Goal: Task Accomplishment & Management: Manage account settings

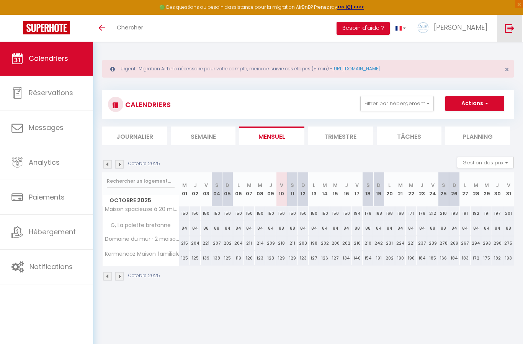
click at [509, 20] on link at bounding box center [509, 28] width 25 height 27
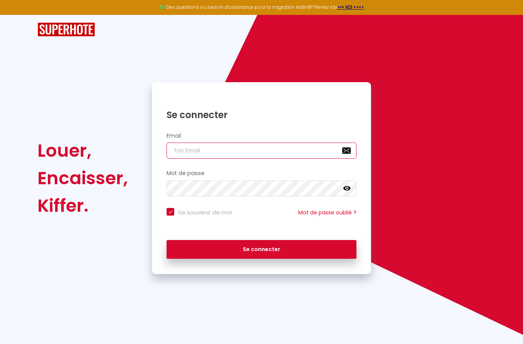
click at [297, 143] on input "email" at bounding box center [261, 151] width 190 height 16
click at [299, 150] on input "email" at bounding box center [261, 151] width 190 height 16
type input "[EMAIL_ADDRESS][DOMAIN_NAME]"
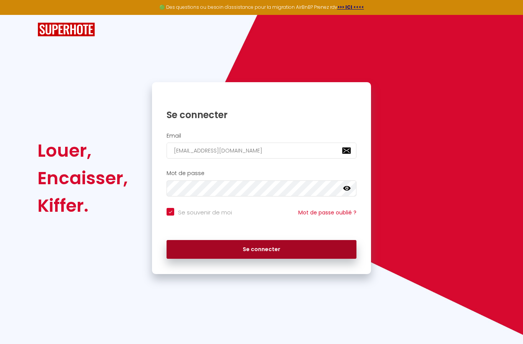
click at [268, 245] on button "Se connecter" at bounding box center [261, 249] width 190 height 19
checkbox input "true"
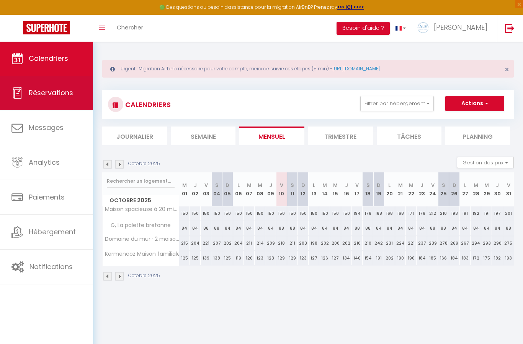
click at [56, 90] on span "Réservations" at bounding box center [51, 93] width 44 height 10
select select "not_cancelled"
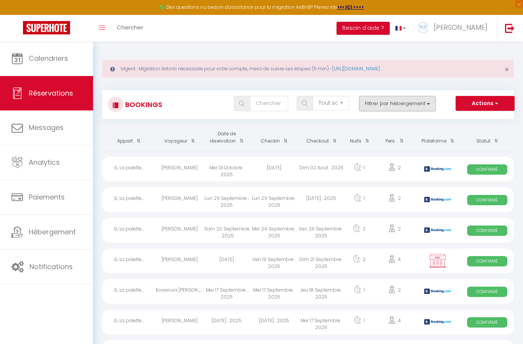
click at [403, 106] on button "Filtrer par hébergement" at bounding box center [397, 103] width 77 height 15
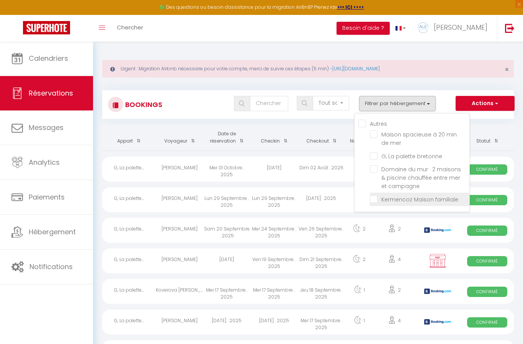
click at [430, 199] on input "Kermencoz Maison familiale" at bounding box center [419, 199] width 99 height 8
checkbox input "true"
checkbox input "false"
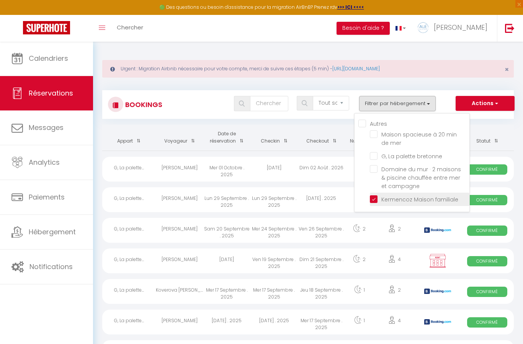
checkbox input "false"
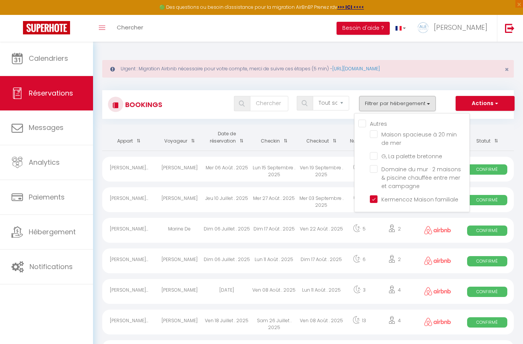
click at [517, 132] on div at bounding box center [261, 172] width 523 height 344
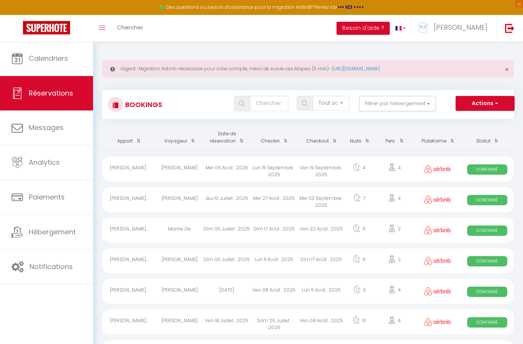
click at [349, 9] on strong ">>> ICI <<<<" at bounding box center [350, 7] width 27 height 7
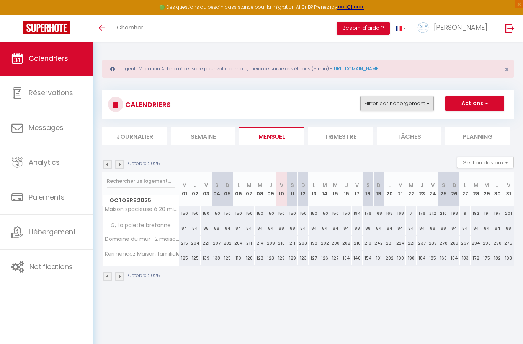
click at [406, 103] on button "Filtrer par hébergement" at bounding box center [396, 103] width 73 height 15
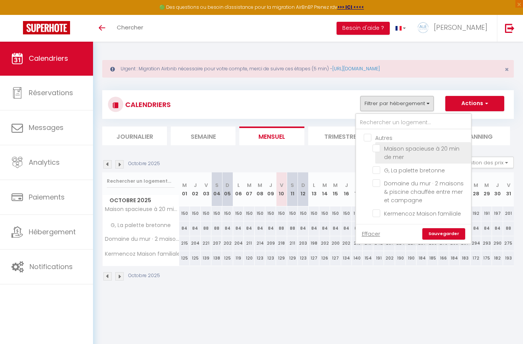
click at [404, 150] on input "Maison spacieuse à 20 min de mer" at bounding box center [420, 149] width 96 height 8
checkbox input "true"
checkbox input "false"
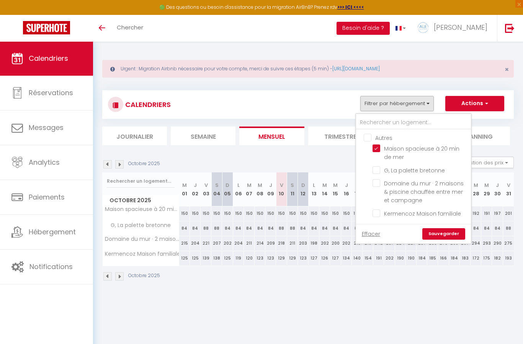
click at [483, 103] on div at bounding box center [261, 172] width 523 height 344
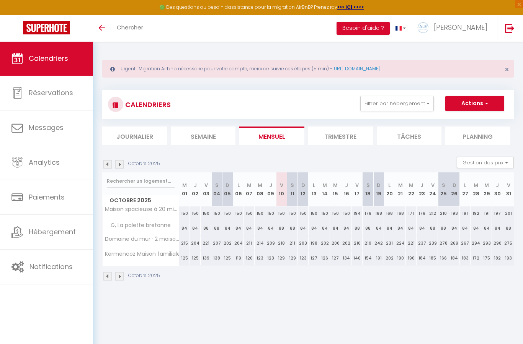
click at [480, 103] on button "Actions" at bounding box center [474, 103] width 59 height 15
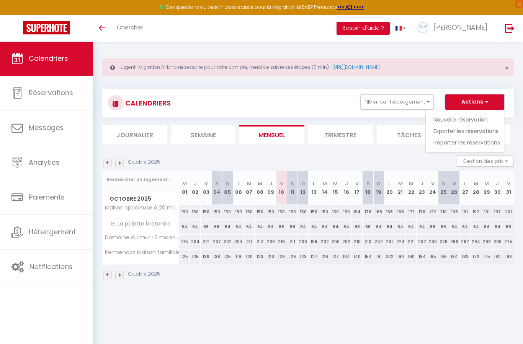
scroll to position [5, 0]
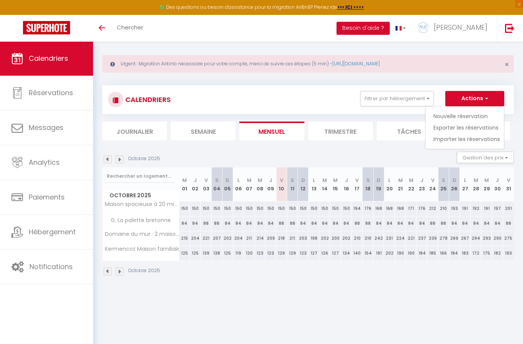
click at [489, 100] on div at bounding box center [261, 172] width 523 height 344
click at [494, 98] on button "Actions" at bounding box center [474, 98] width 59 height 15
click at [486, 98] on div at bounding box center [261, 172] width 523 height 344
click at [508, 29] on img at bounding box center [510, 28] width 10 height 10
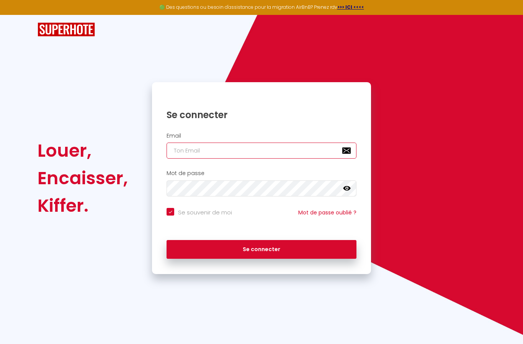
click at [303, 147] on input "email" at bounding box center [261, 151] width 190 height 16
click at [310, 143] on input "email" at bounding box center [261, 151] width 190 height 16
type input "[EMAIL_ADDRESS][DOMAIN_NAME]"
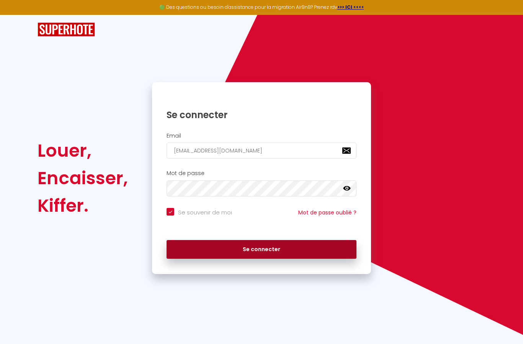
click at [265, 242] on button "Se connecter" at bounding box center [261, 249] width 190 height 19
checkbox input "true"
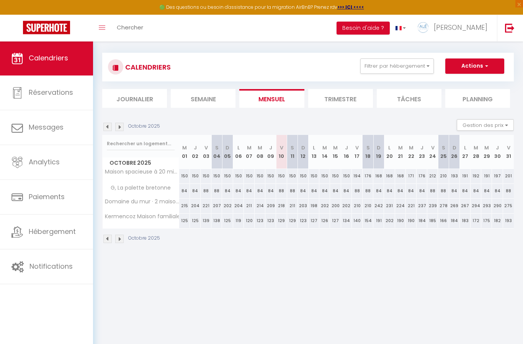
scroll to position [5, 0]
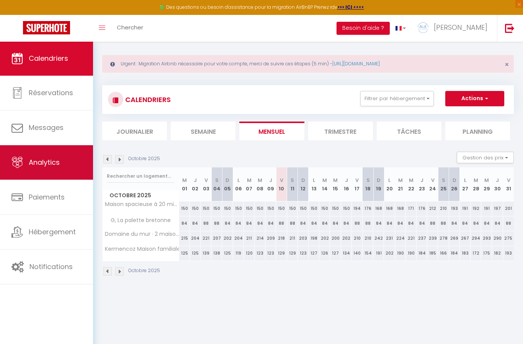
click at [44, 173] on link "Analytics" at bounding box center [46, 162] width 93 height 34
select select "2025"
select select "10"
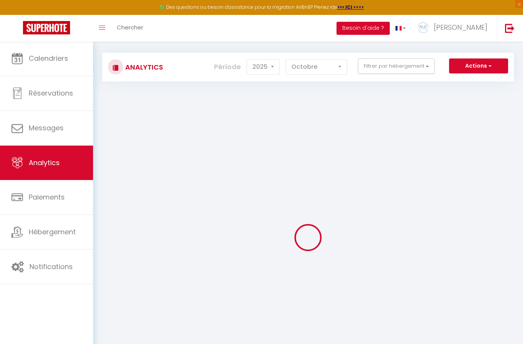
checkbox input "false"
checkbox mer "false"
checkbox bretonne "false"
checkbox campagne "false"
checkbox familiale "false"
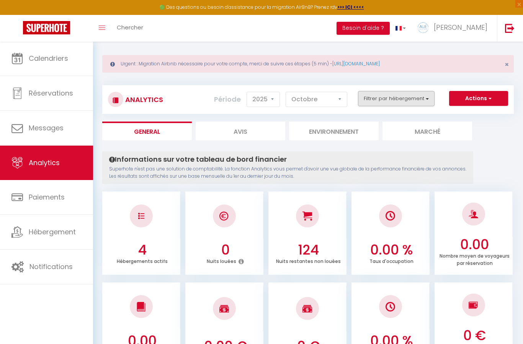
click at [414, 100] on button "Filtrer par hébergement" at bounding box center [396, 98] width 77 height 15
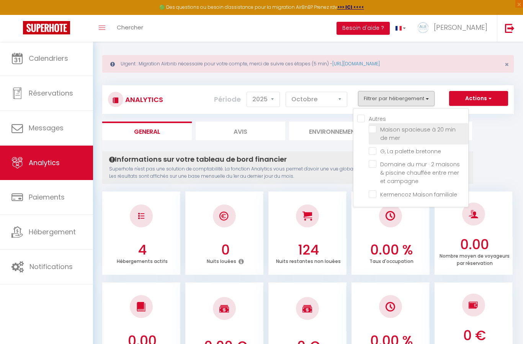
click at [429, 133] on mer "checkbox" at bounding box center [417, 130] width 99 height 8
checkbox mer "true"
checkbox bretonne "false"
checkbox campagne "false"
checkbox familiale "false"
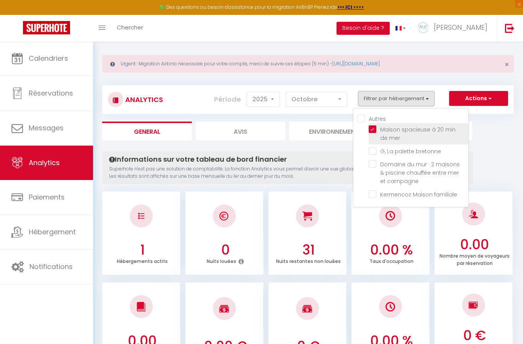
checkbox bretonne "false"
checkbox campagne "false"
checkbox familiale "false"
click at [314, 99] on div at bounding box center [261, 172] width 523 height 344
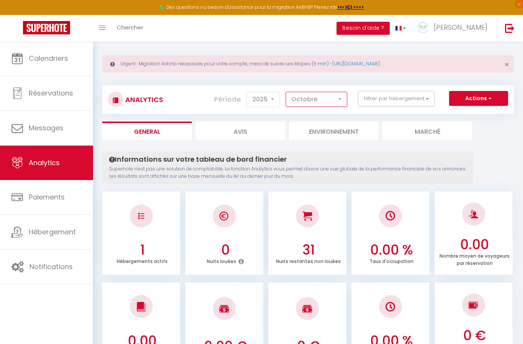
click at [333, 99] on select "Janvier Février Mars Avril Mai Juin Juillet Août Septembre Octobre Novembre Déc…" at bounding box center [316, 99] width 62 height 15
click at [339, 102] on select "Janvier Février Mars Avril Mai Juin Juillet Août Septembre Octobre Novembre Déc…" at bounding box center [316, 99] width 62 height 15
select select "3"
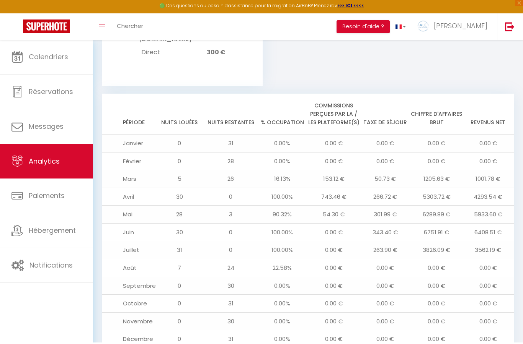
scroll to position [806, 0]
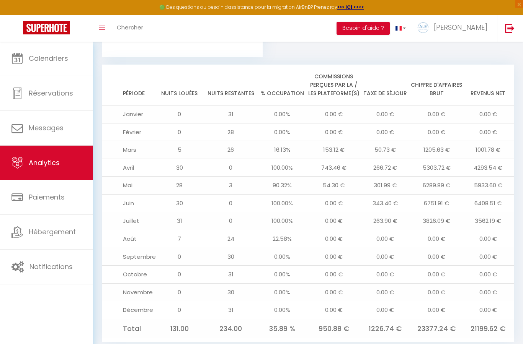
click at [352, 284] on td "0.00 €" at bounding box center [333, 293] width 51 height 18
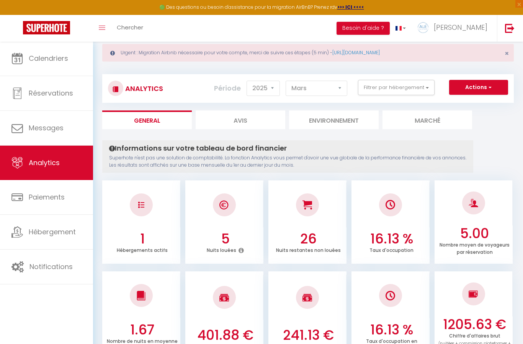
scroll to position [0, 0]
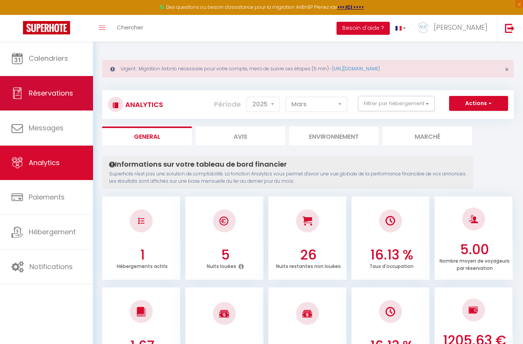
click at [66, 97] on span "Réservations" at bounding box center [51, 93] width 44 height 10
select select "not_cancelled"
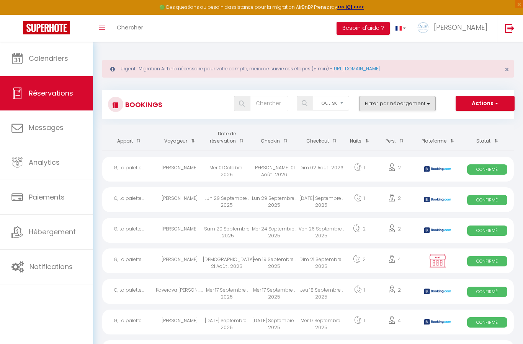
click at [424, 101] on button "Filtrer par hébergement" at bounding box center [397, 103] width 77 height 15
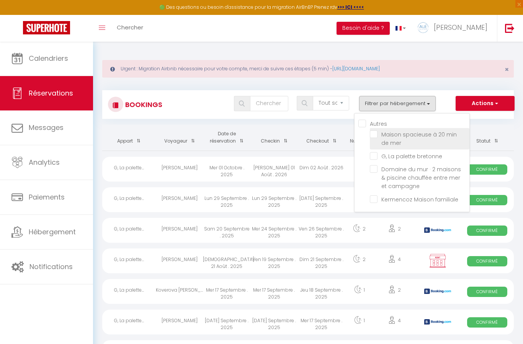
click at [370, 137] on input "Maison spacieuse à 20 min de mer" at bounding box center [419, 134] width 99 height 8
checkbox input "true"
checkbox input "false"
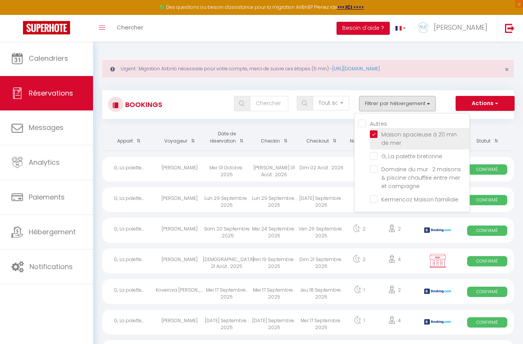
checkbox input "false"
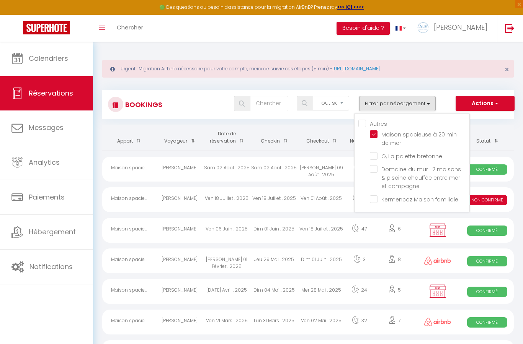
click at [495, 130] on div at bounding box center [261, 172] width 523 height 344
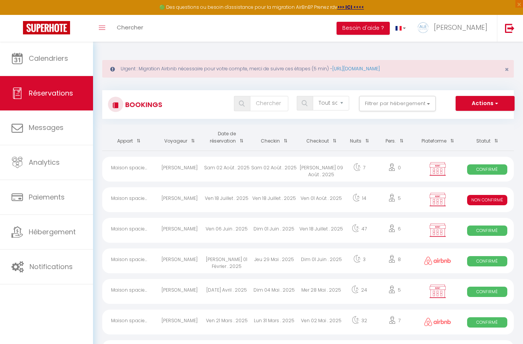
click at [333, 171] on div "[DATE]" at bounding box center [321, 169] width 47 height 25
select select "OK"
select select "KO"
select select "0"
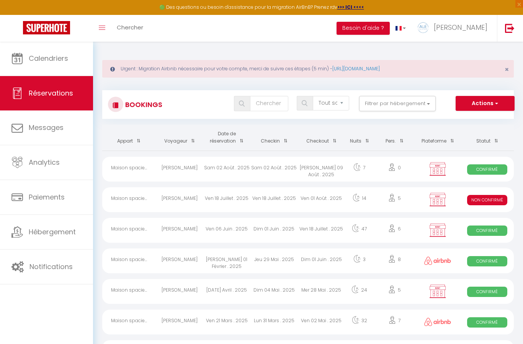
select select "1"
select select
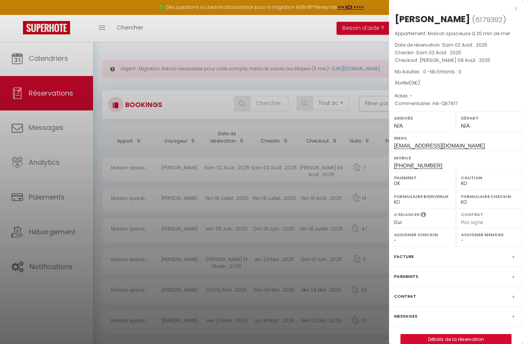
click at [487, 335] on link "Détails de la réservation" at bounding box center [456, 340] width 110 height 10
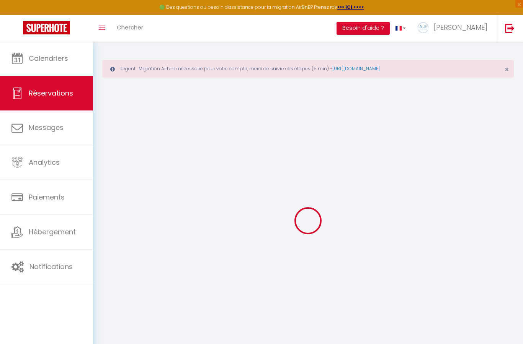
type input "Yvon"
type input "GAUBERT"
type input "gaubertyvon@gmail.com"
type input "+33754834188"
select select
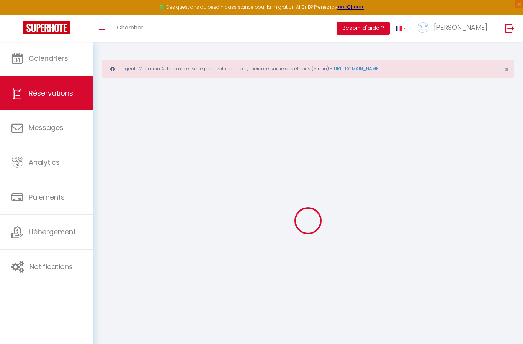
select select "59633"
select select "1"
type input "Sam 02 Août 2025"
select select
type input "Sam 09 Août 2025"
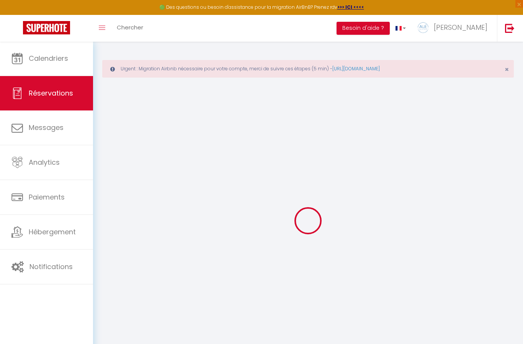
select select
type input "0"
select select "12"
select select
checkbox input "false"
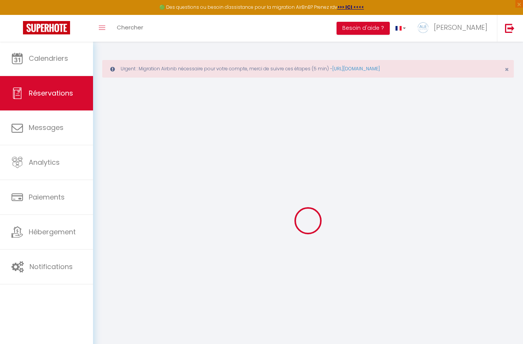
type input "0"
select select "73"
type input "0"
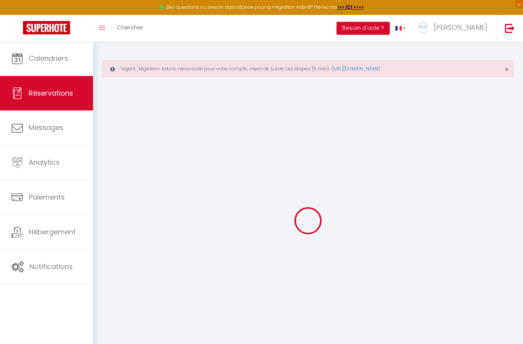
select select
select select "14"
checkbox input "false"
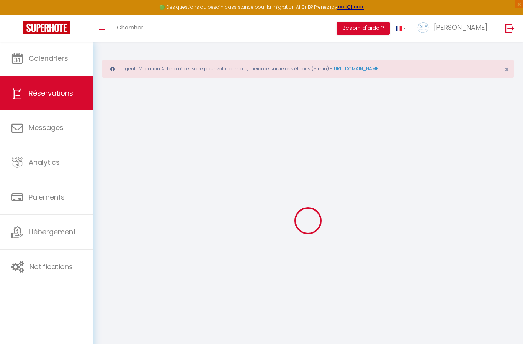
select select
checkbox input "false"
select select
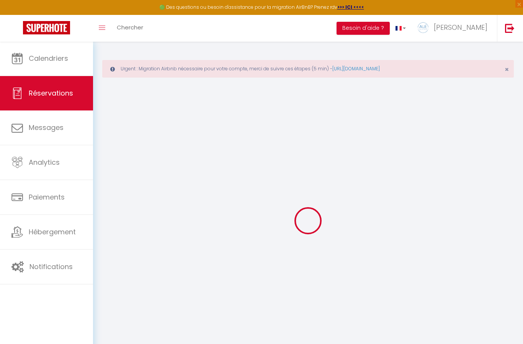
select select
checkbox input "false"
select select
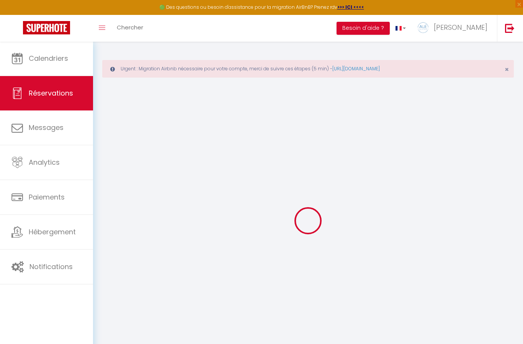
select select
checkbox input "false"
type textarea "HA-Q67917"
select select
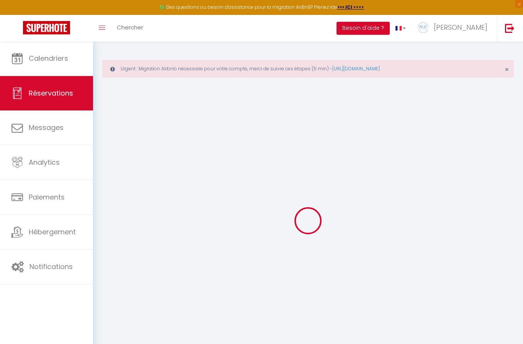
select select
checkbox input "false"
select select
checkbox input "false"
select select
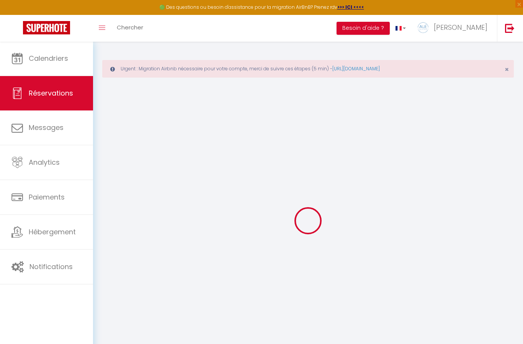
select select
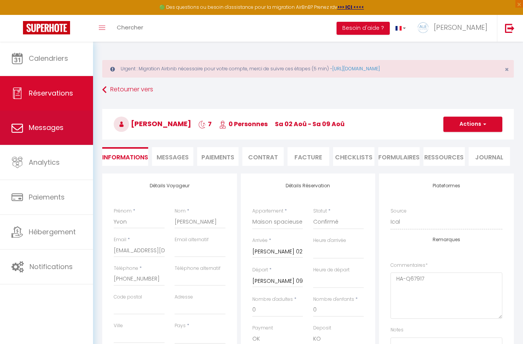
click at [67, 132] on link "Messages" at bounding box center [46, 128] width 93 height 34
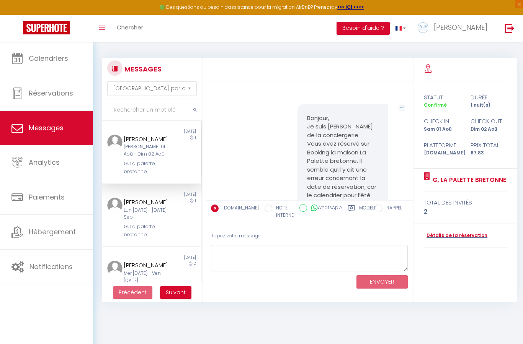
scroll to position [414, 0]
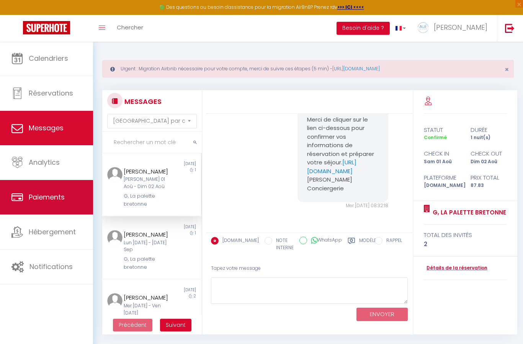
click at [62, 193] on span "Paiements" at bounding box center [47, 197] width 36 height 10
select select "2"
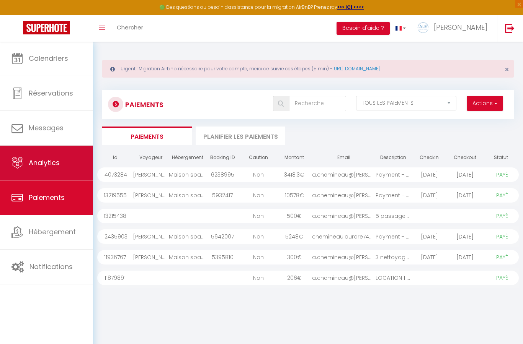
click at [70, 164] on link "Analytics" at bounding box center [46, 163] width 93 height 34
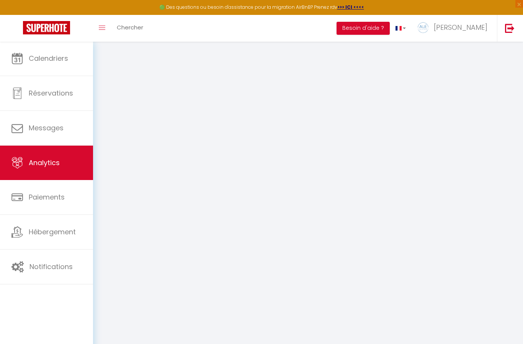
select select "2025"
select select "10"
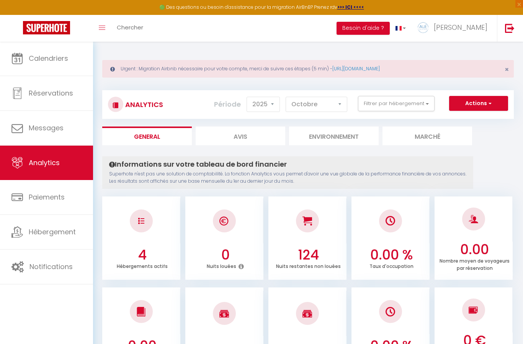
click at [268, 141] on li "Avis" at bounding box center [241, 136] width 90 height 19
select select "2025"
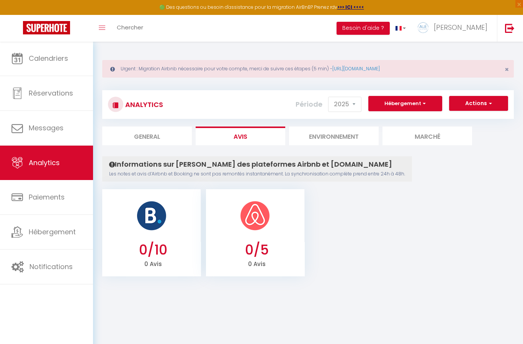
click at [333, 139] on li "Environnement" at bounding box center [334, 136] width 90 height 19
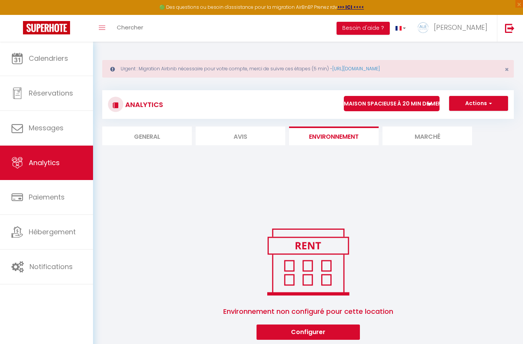
click at [426, 138] on li "Marché" at bounding box center [427, 136] width 90 height 19
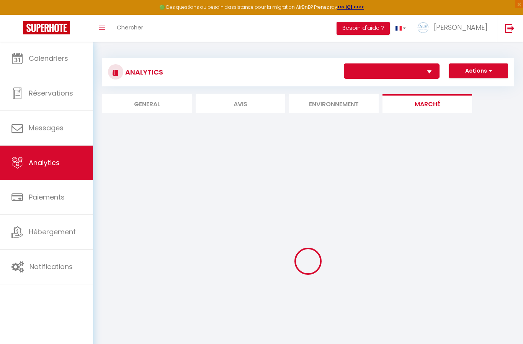
select select "59633"
